Goal: Obtain resource: Download file/media

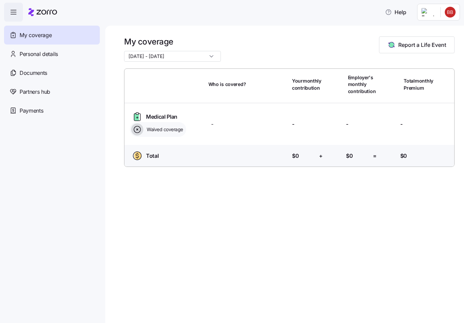
click at [39, 71] on span "Documents" at bounding box center [34, 73] width 28 height 8
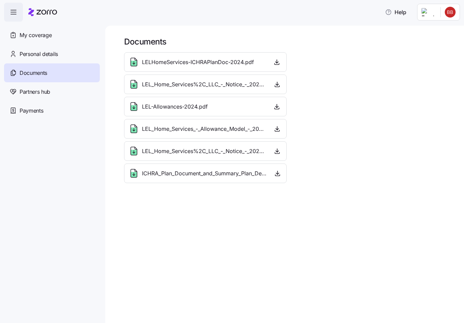
click at [252, 62] on span "LELHomeServices-ICHRAPlanDoc-2024.pdf" at bounding box center [198, 62] width 112 height 8
click at [257, 82] on span "LEL_Home_Services%2C_LLC_-_Notice_-_2025.pdf" at bounding box center [204, 84] width 125 height 8
click at [203, 103] on span "LEL-Allowances-2024.pdf" at bounding box center [175, 107] width 66 height 8
click at [217, 125] on span "LEL_Home_Services_-_Allowance_Model_-_2025.pdf" at bounding box center [204, 129] width 125 height 8
click at [222, 154] on span "LEL_Home_Services%2C_LLC_-_Notice_-_2026.pdf" at bounding box center [204, 151] width 125 height 8
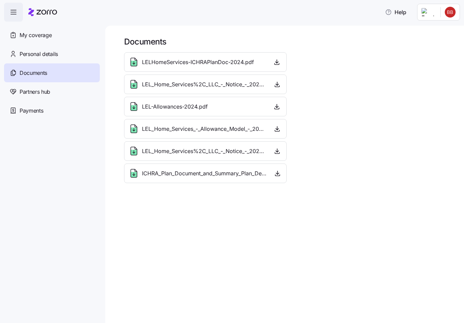
click at [221, 174] on span "ICHRA_Plan_Document_and_Summary_Plan_Description_-_2026.pdf" at bounding box center [205, 173] width 126 height 8
